Goal: Information Seeking & Learning: Learn about a topic

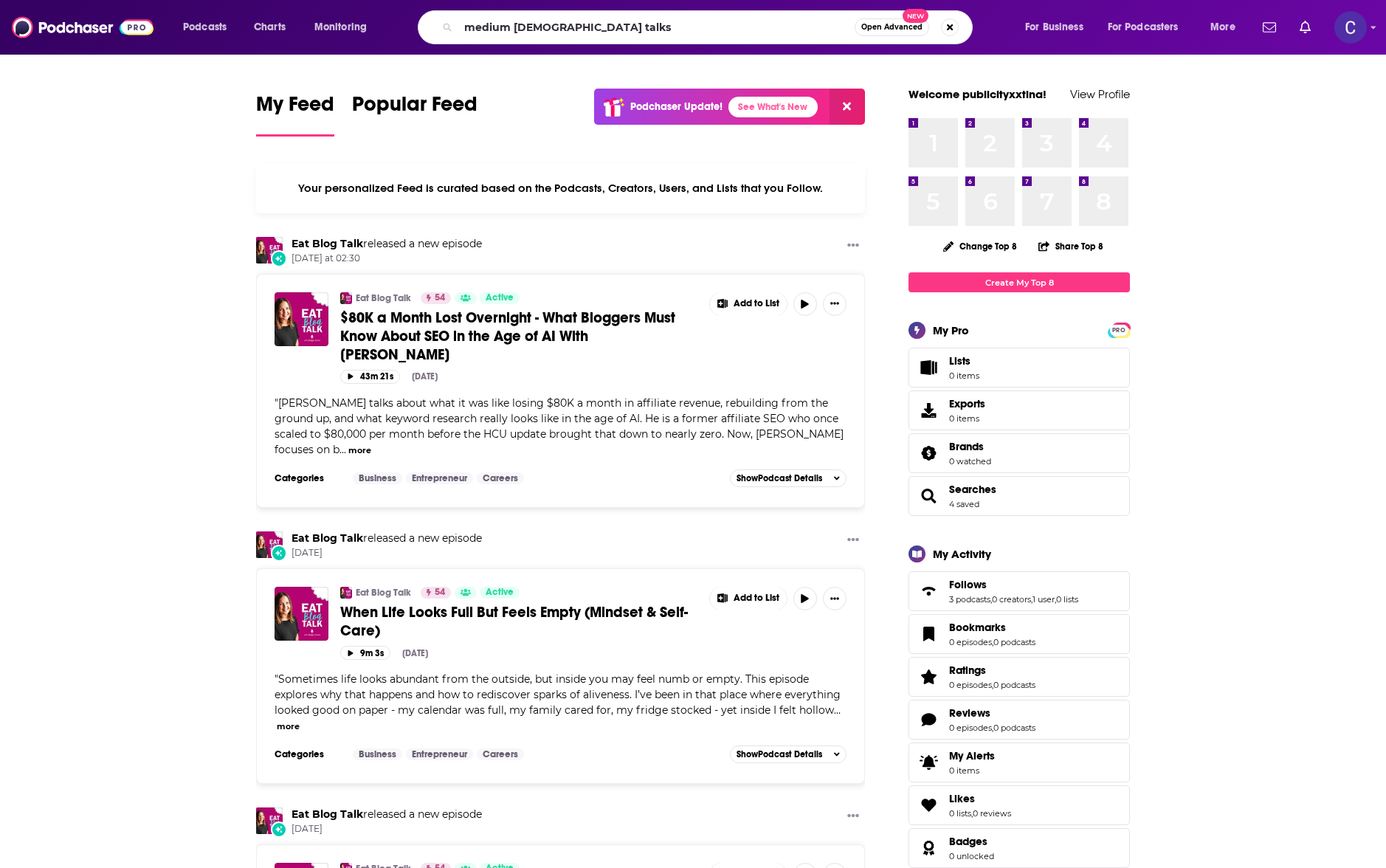
type input "medium [DEMOGRAPHIC_DATA] talks"
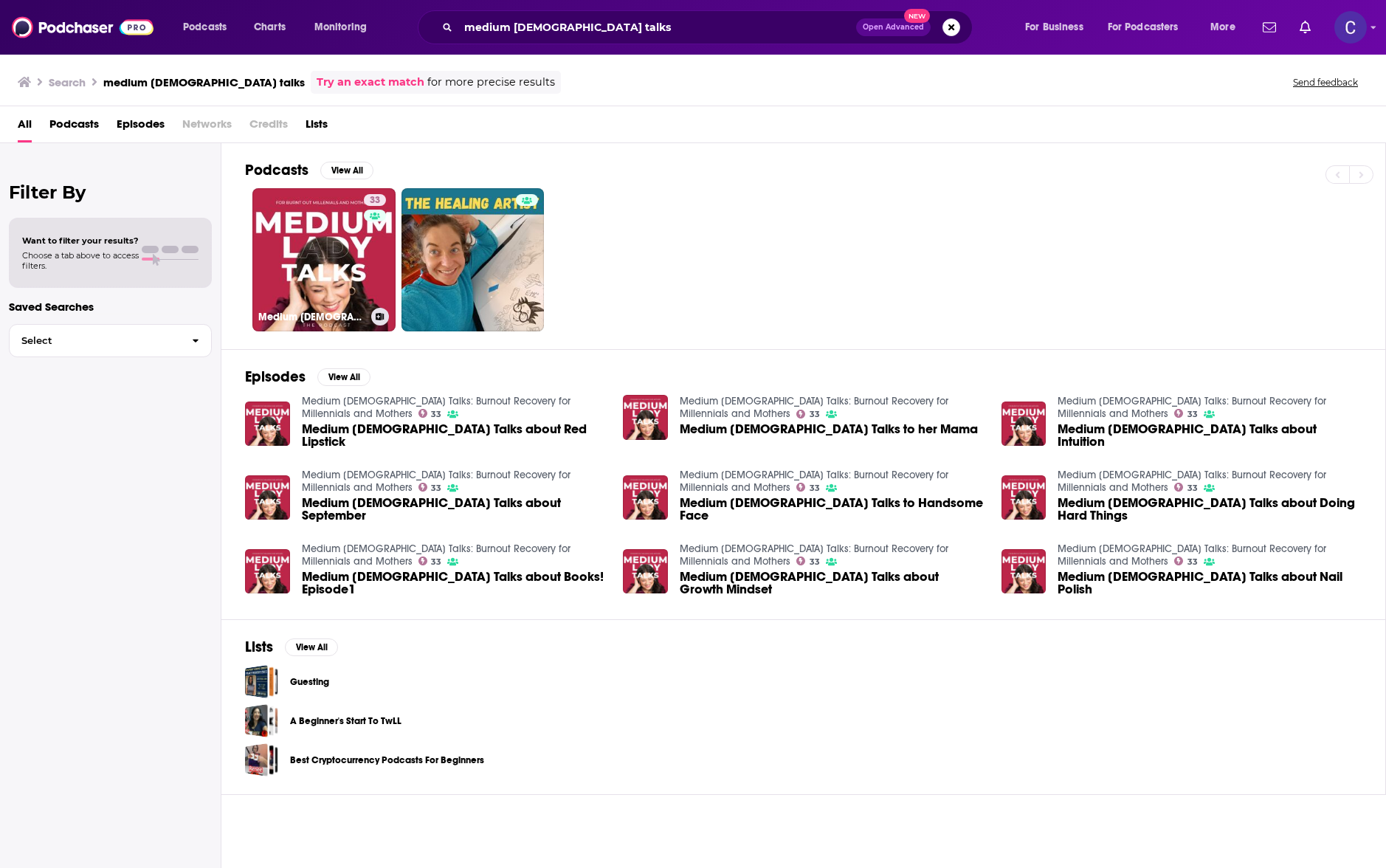
click at [319, 267] on link "33 Medium [DEMOGRAPHIC_DATA] Talks: Burnout Recovery for Millennials and Mothers" at bounding box center [324, 259] width 143 height 143
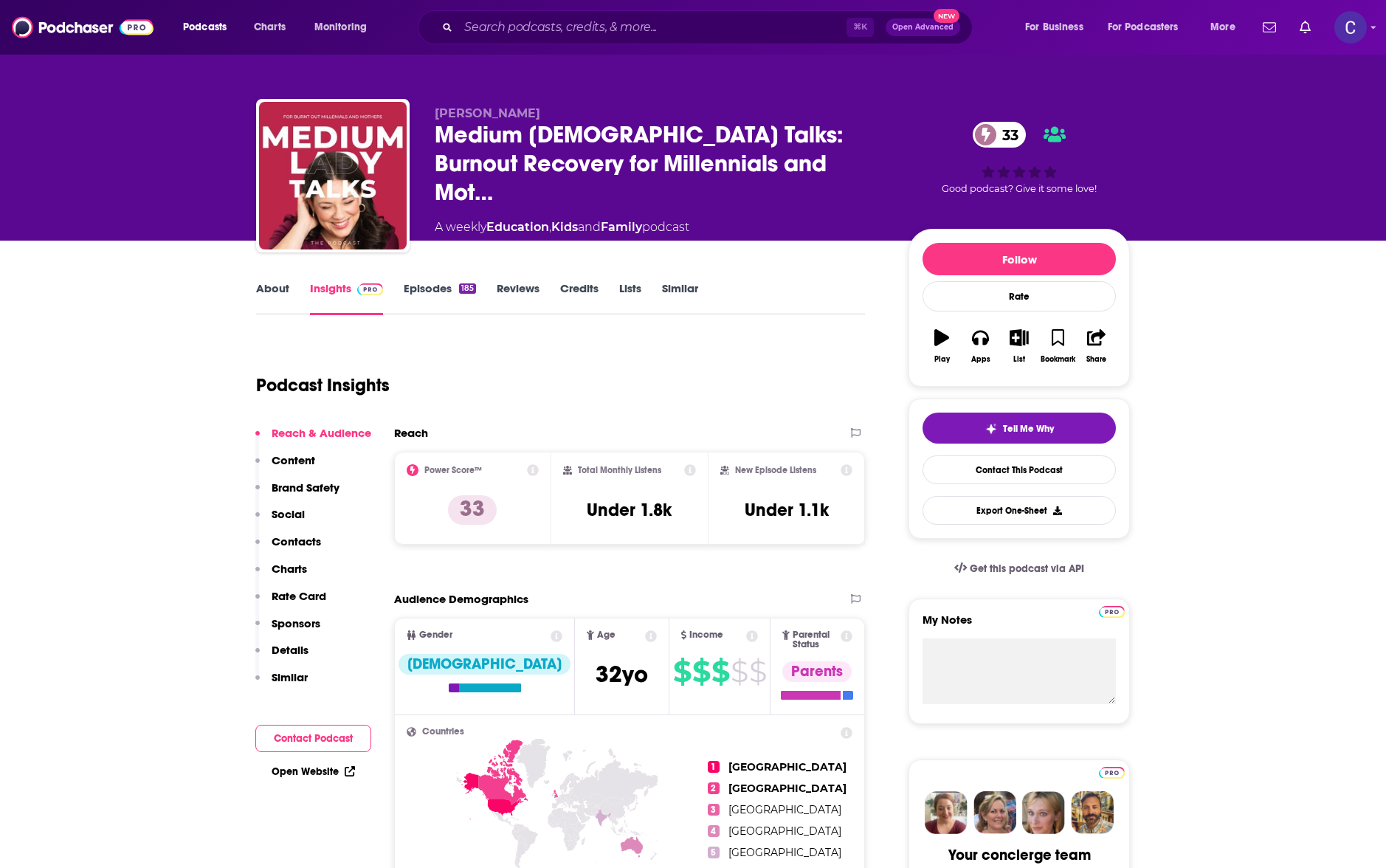
click at [276, 287] on link "About" at bounding box center [273, 299] width 33 height 34
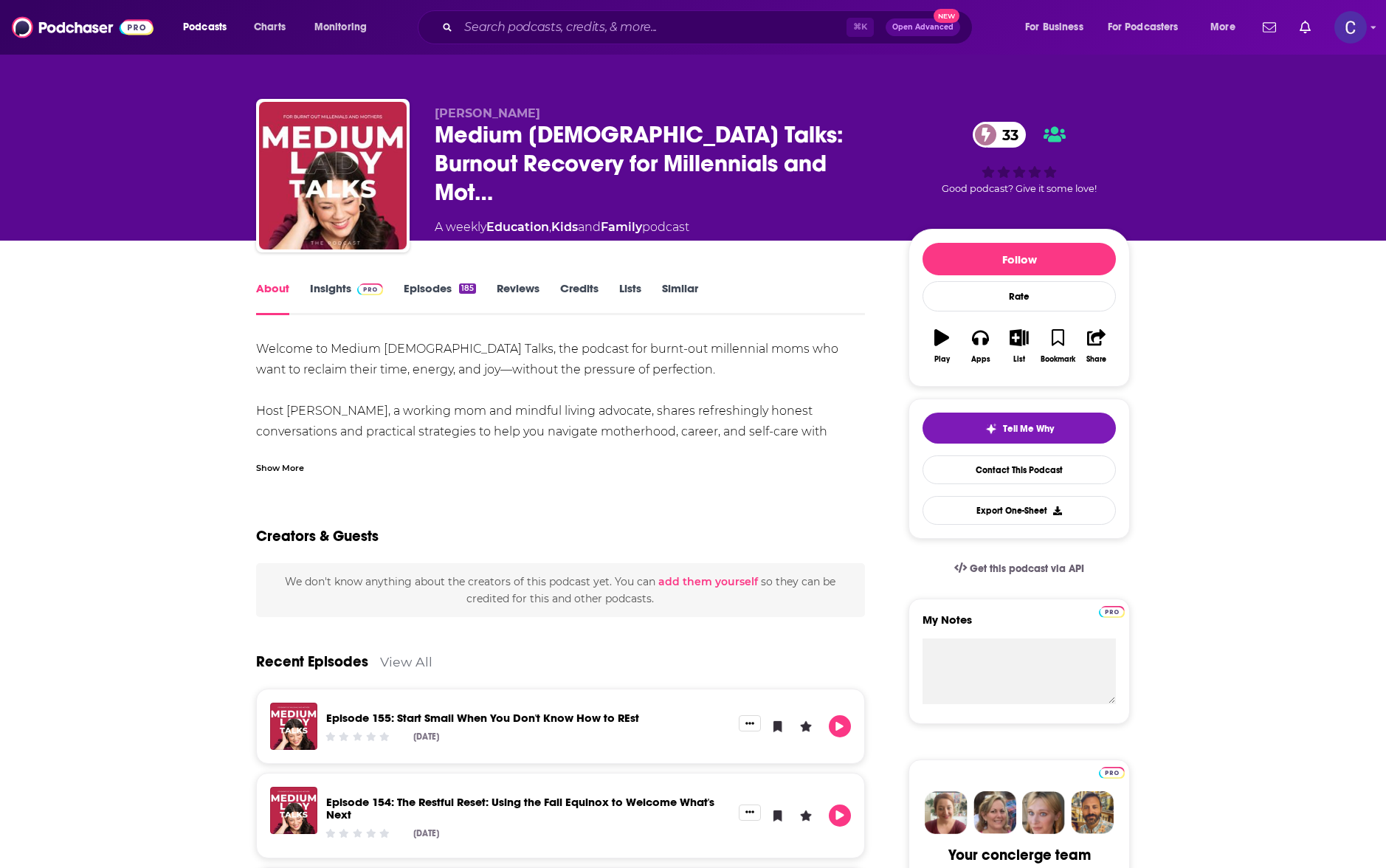
click at [283, 462] on div "Show More" at bounding box center [280, 467] width 48 height 14
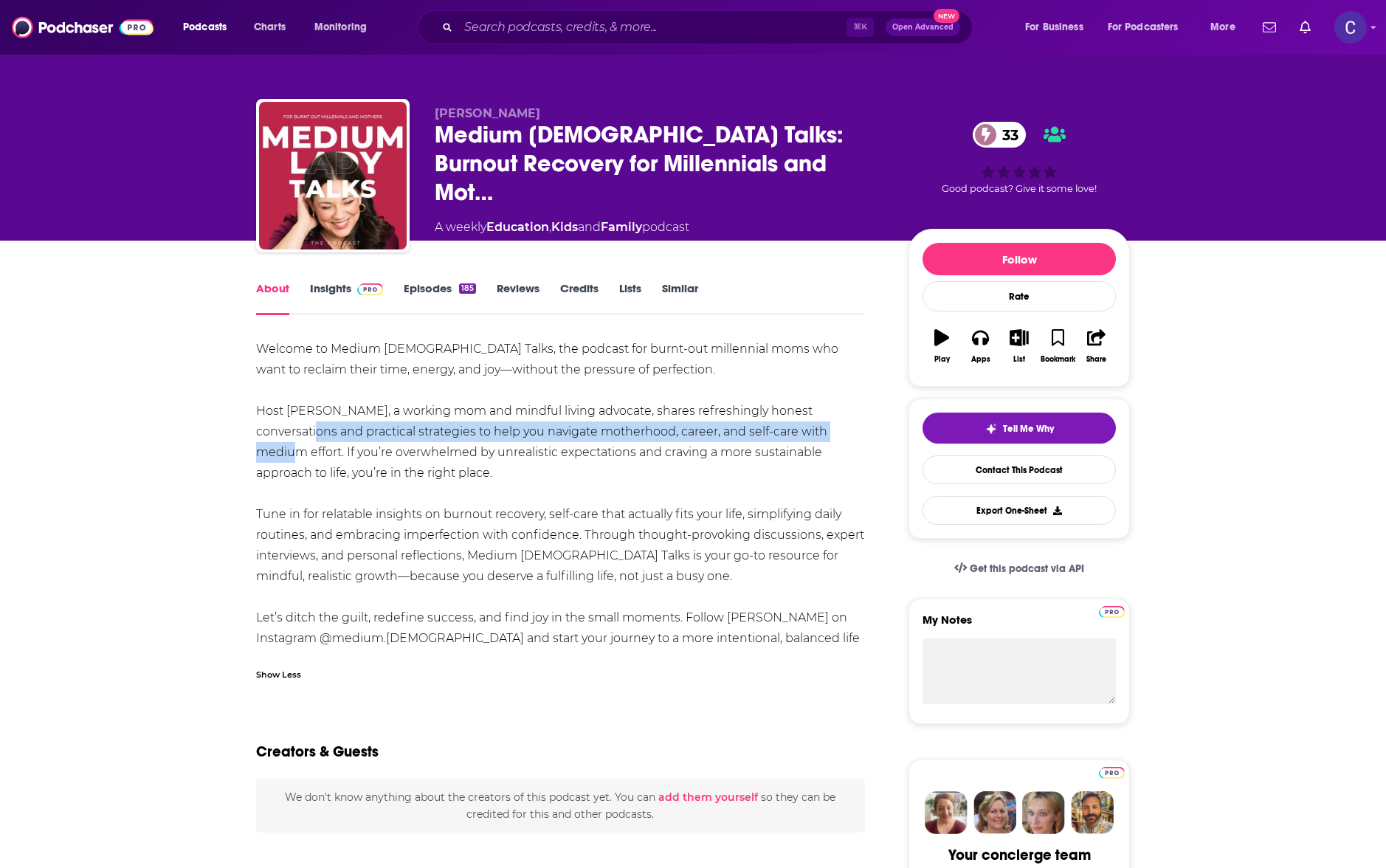
drag, startPoint x: 254, startPoint y: 434, endPoint x: 807, endPoint y: 437, distance: 553.0
copy div "practical strategies to help you navigate motherhood, career, and self-care wit…"
